Goal: Task Accomplishment & Management: Use online tool/utility

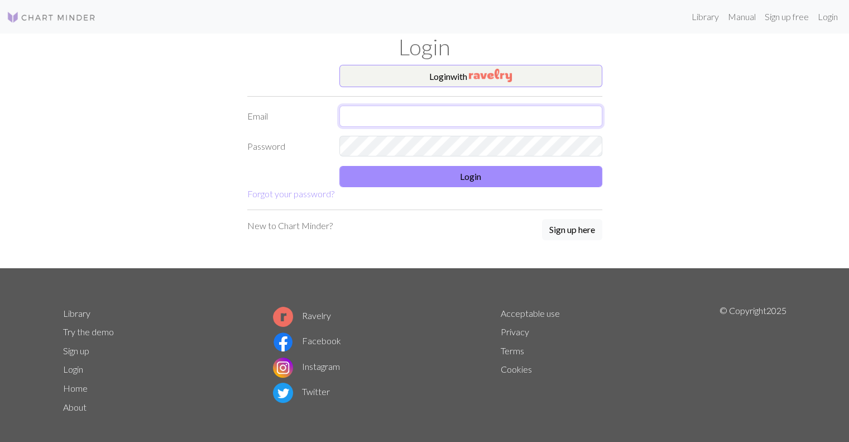
click at [356, 115] on input "text" at bounding box center [470, 116] width 263 height 21
type input "[EMAIL_ADDRESS][DOMAIN_NAME]"
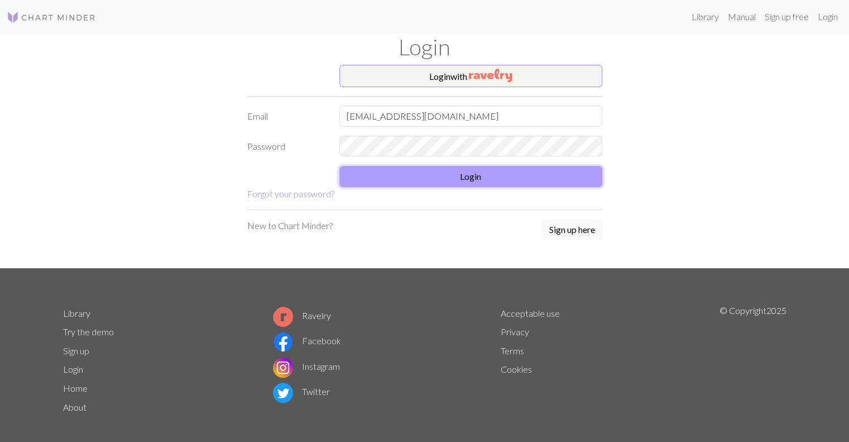
click at [424, 170] on button "Login" at bounding box center [470, 176] width 263 height 21
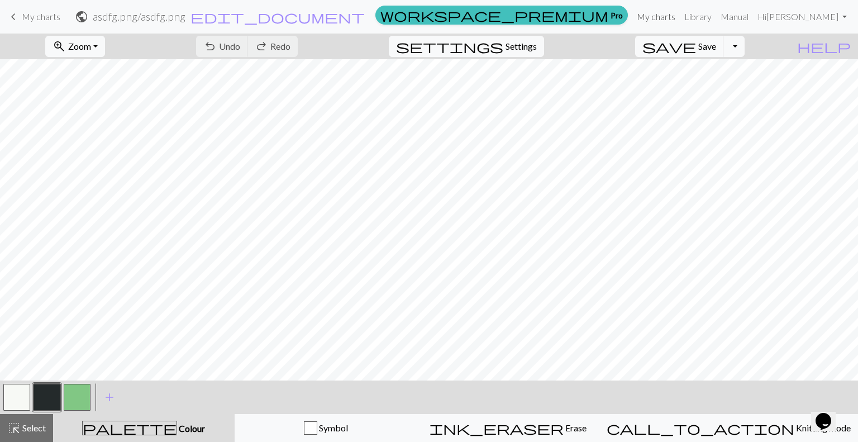
click at [680, 20] on link "My charts" at bounding box center [655, 17] width 47 height 22
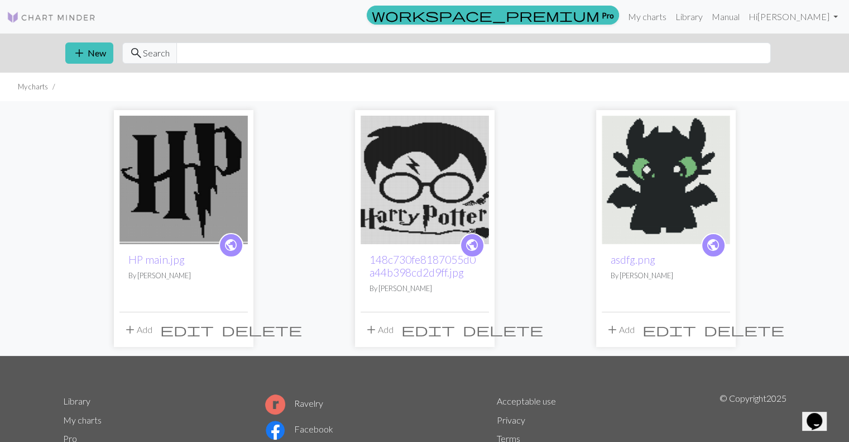
click at [200, 214] on img at bounding box center [183, 180] width 128 height 128
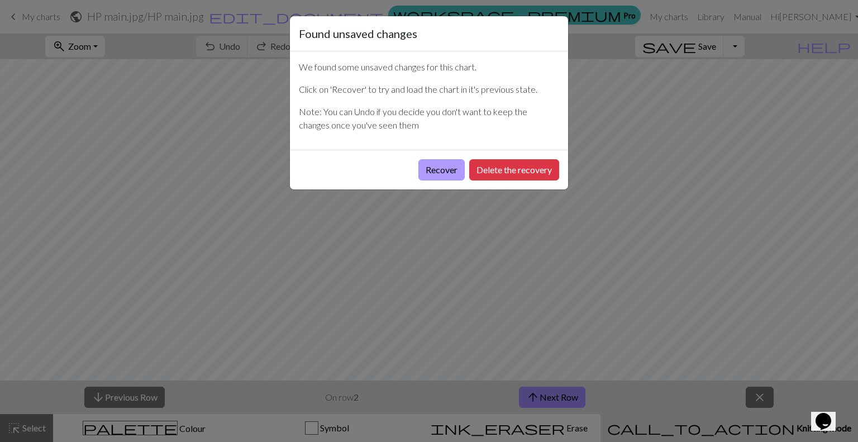
click at [430, 169] on button "Recover" at bounding box center [441, 169] width 46 height 21
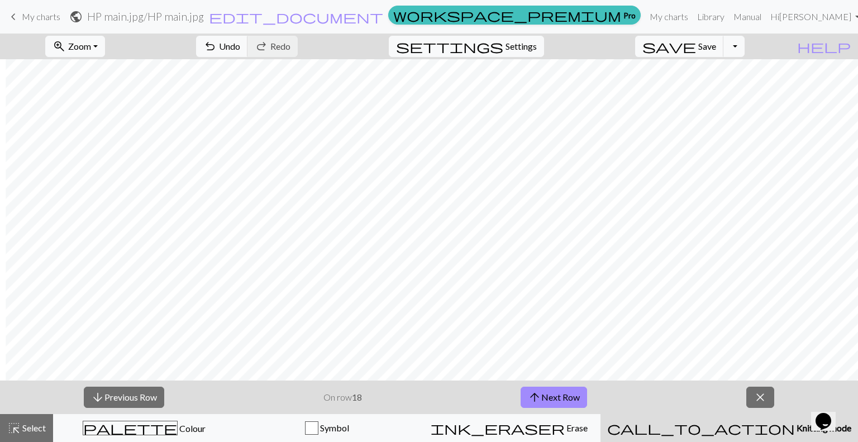
scroll to position [916, 459]
click at [555, 399] on button "arrow_upward Next Row" at bounding box center [553, 396] width 66 height 21
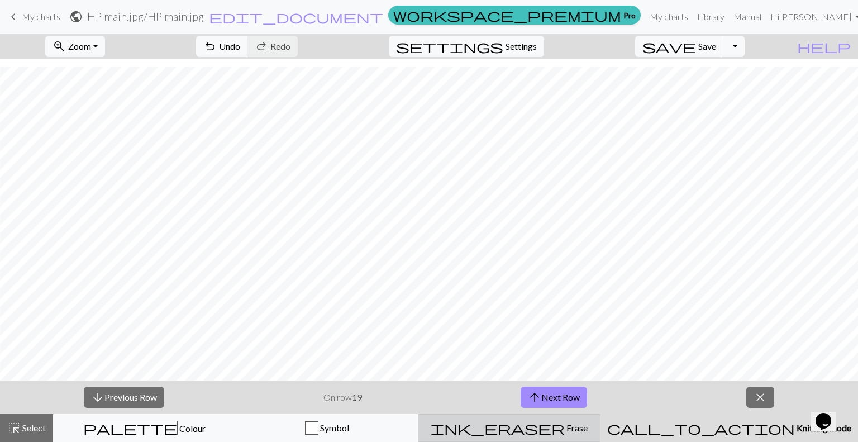
scroll to position [1044, 459]
